Goal: Task Accomplishment & Management: Manage account settings

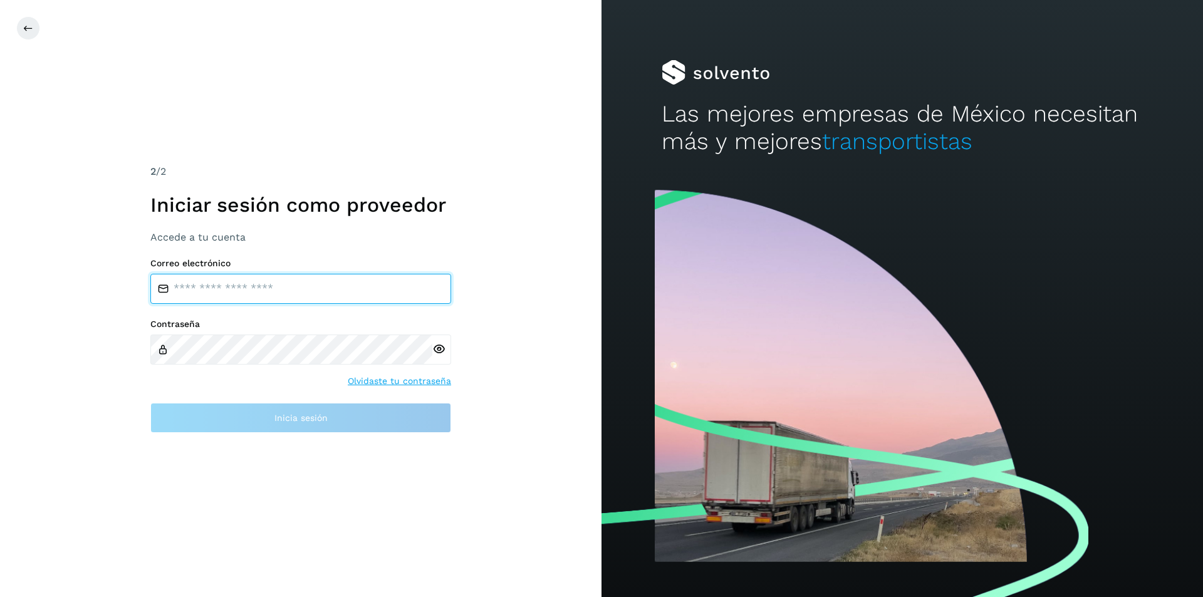
click at [323, 297] on input "email" at bounding box center [300, 289] width 301 height 30
type input "*"
type input "**********"
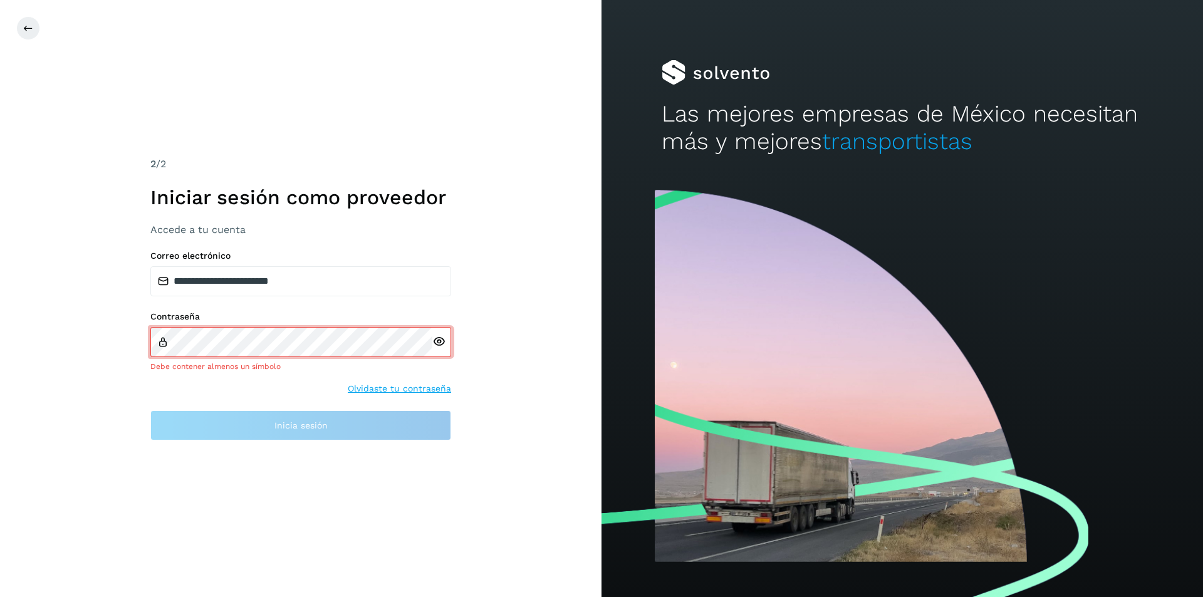
click at [437, 351] on div at bounding box center [441, 342] width 19 height 30
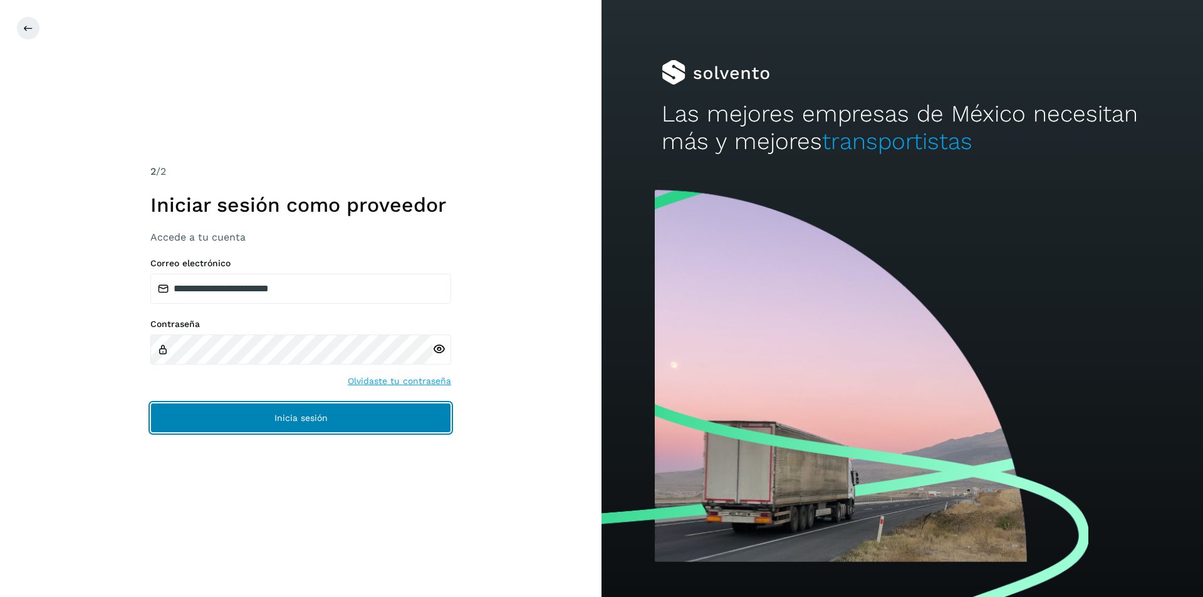
click at [318, 415] on span "Inicia sesión" at bounding box center [300, 417] width 53 height 9
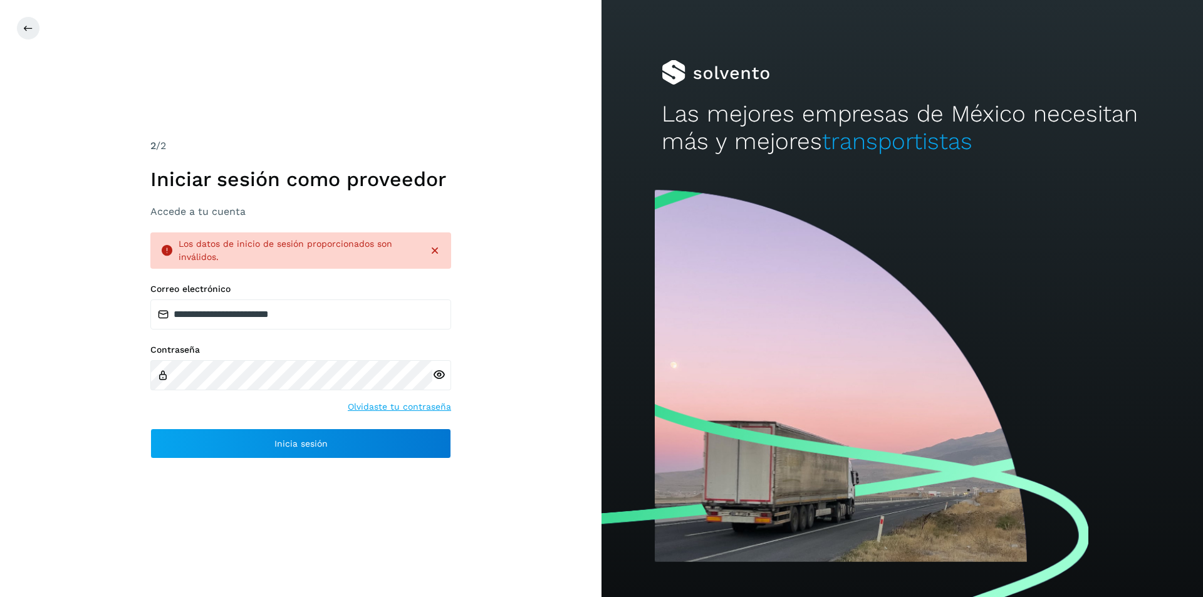
click at [441, 376] on icon at bounding box center [438, 374] width 13 height 13
click at [400, 405] on link "Olvidaste tu contraseña" at bounding box center [399, 406] width 103 height 13
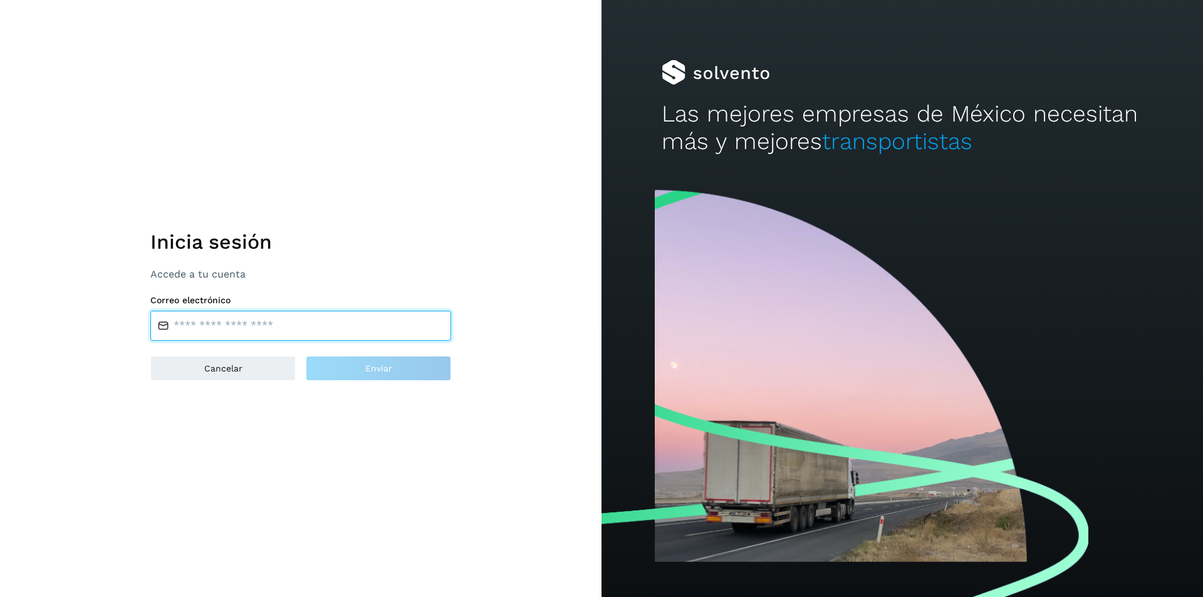
click at [258, 320] on input "email" at bounding box center [300, 326] width 301 height 30
type input "**********"
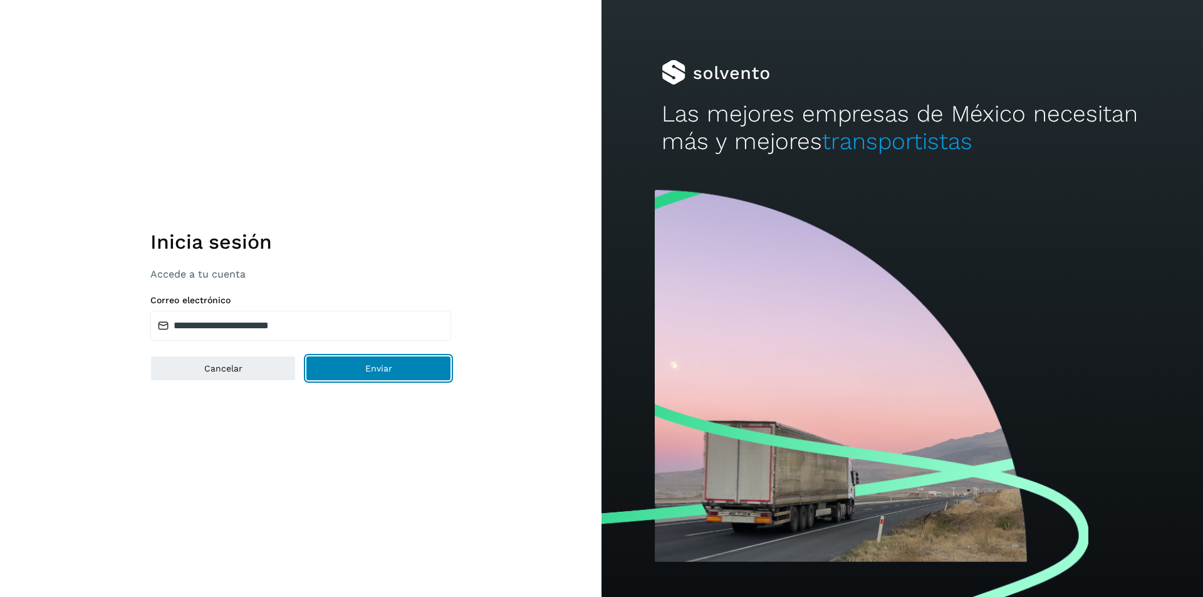
click at [368, 371] on span "Enviar" at bounding box center [378, 368] width 27 height 9
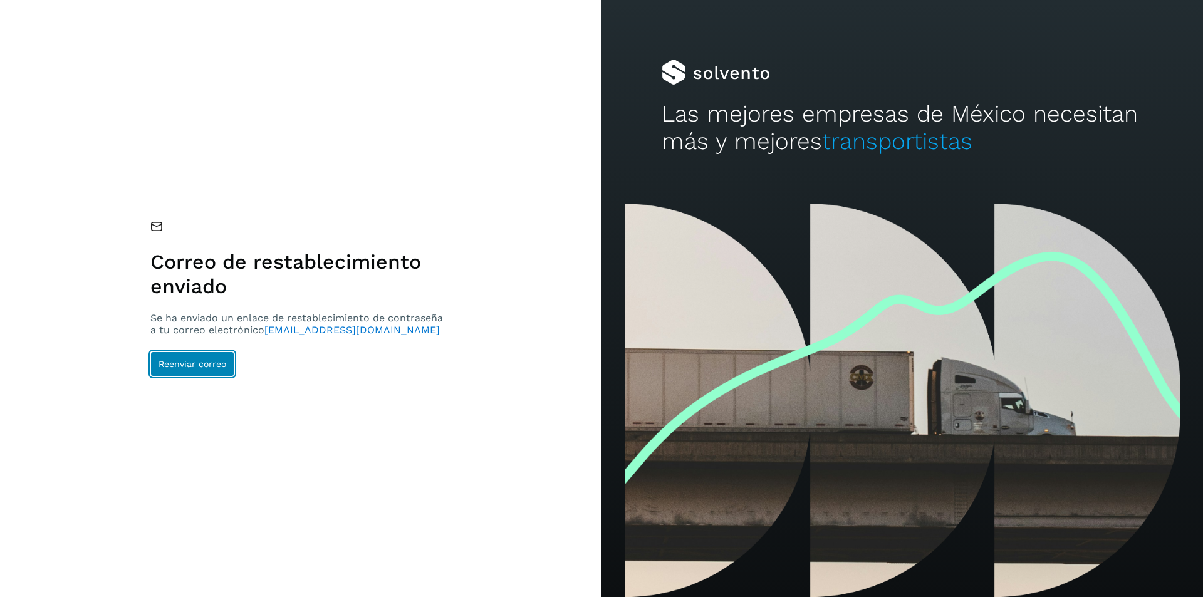
click at [185, 358] on button "Reenviar correo" at bounding box center [192, 363] width 84 height 25
